Goal: Obtain resource: Download file/media

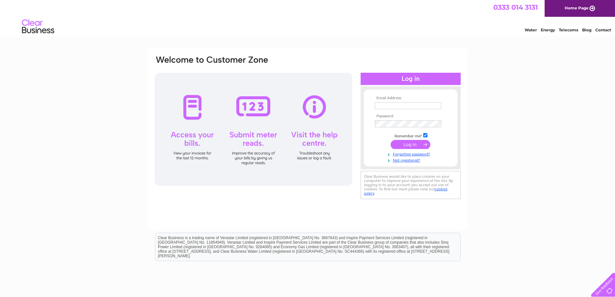
type input "skelly@hfdgroup.com"
click at [400, 146] on input "submit" at bounding box center [411, 144] width 40 height 9
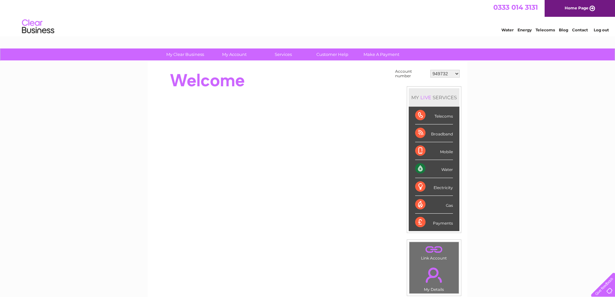
drag, startPoint x: 441, startPoint y: 78, endPoint x: 442, endPoint y: 75, distance: 4.0
click at [441, 78] on td "949732 951902 951928 951929 955382 955447 955806 955937 956247 956364 956484 95…" at bounding box center [445, 73] width 33 height 12
click at [442, 75] on select "949732 951902 951928 951929 955382 955447 955806 955937 956247 956364 956484 95…" at bounding box center [444, 74] width 29 height 8
click at [577, 6] on link "Home Page" at bounding box center [580, 8] width 70 height 17
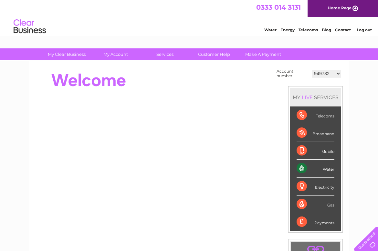
click at [326, 73] on select "949732 951902 951928 951929 955382 955447 955806 955937 956247 956364 956484 95…" at bounding box center [326, 74] width 29 height 8
select select "30317482"
click at [312, 70] on select "949732 951902 951928 951929 955382 955447 955806 955937 956247 956364 956484 95…" at bounding box center [326, 74] width 29 height 8
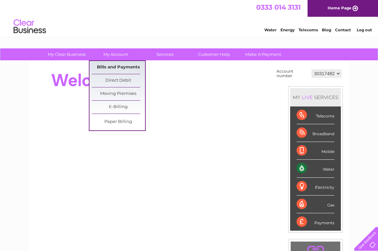
click at [116, 63] on link "Bills and Payments" at bounding box center [118, 67] width 53 height 13
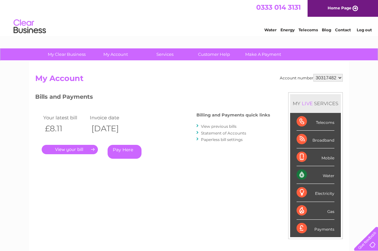
click at [69, 153] on link "." at bounding box center [70, 149] width 56 height 9
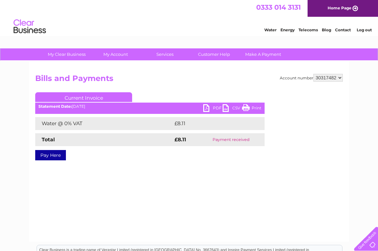
click at [205, 109] on link "PDF" at bounding box center [212, 108] width 19 height 9
